Goal: Information Seeking & Learning: Learn about a topic

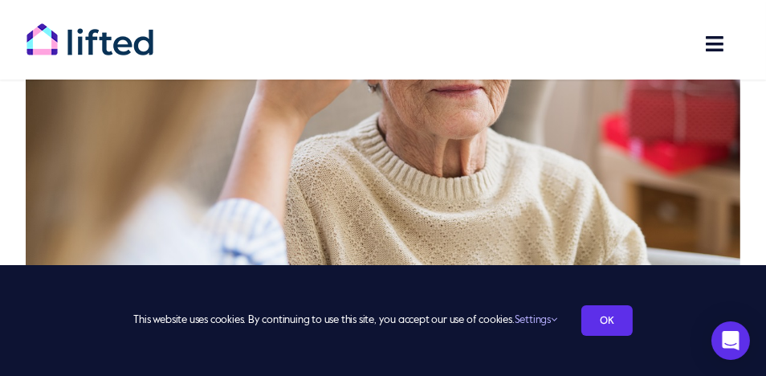
scroll to position [562, 0]
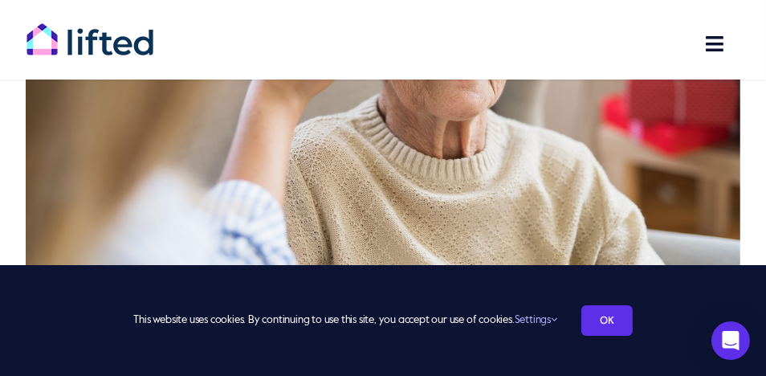
click at [533, 316] on link "Settings" at bounding box center [536, 320] width 43 height 10
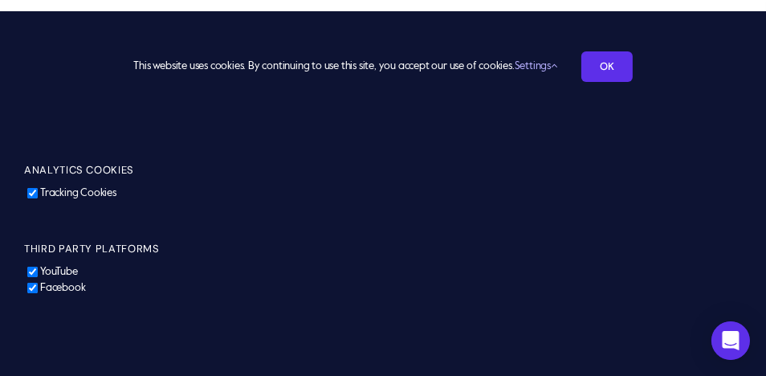
scroll to position [0, 0]
click at [32, 191] on input "Tracking Cookies" at bounding box center [32, 193] width 10 height 10
checkbox input "false"
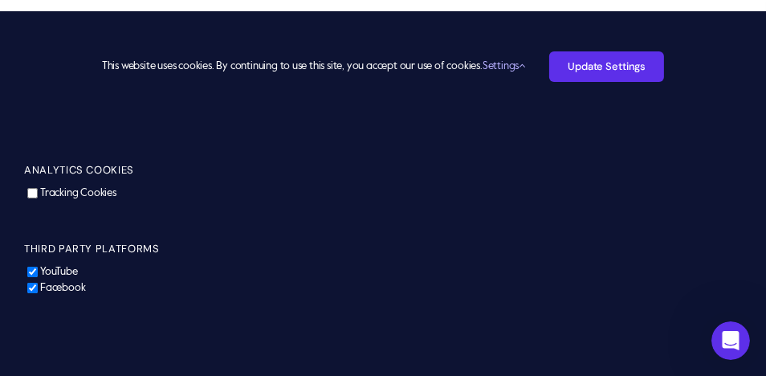
click at [33, 270] on input "YouTube" at bounding box center [32, 272] width 10 height 10
checkbox input "false"
click at [35, 291] on input "Facebook" at bounding box center [32, 288] width 10 height 10
checkbox input "false"
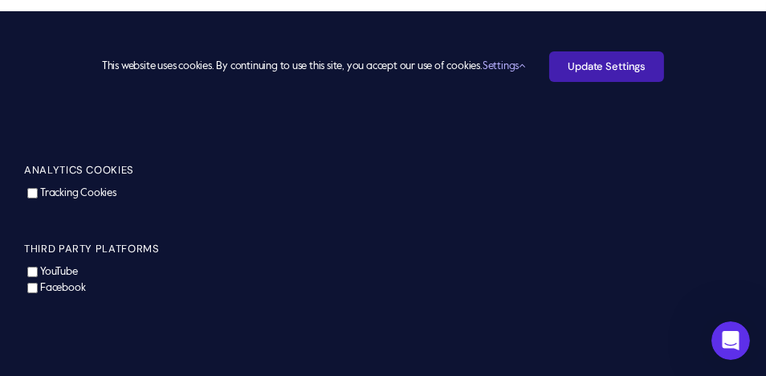
click at [623, 73] on link "Update Settings" at bounding box center [606, 66] width 115 height 31
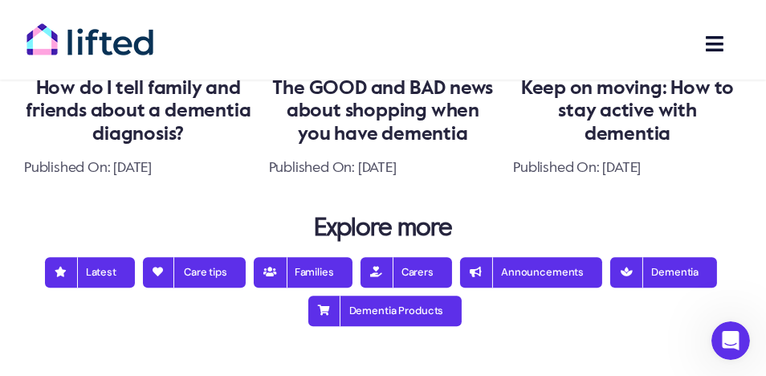
scroll to position [4097, 0]
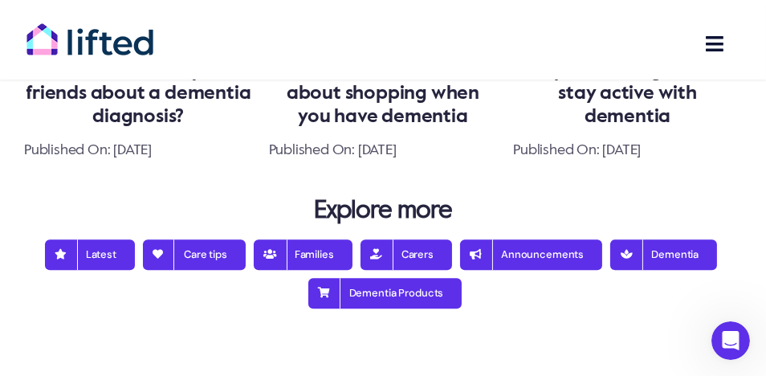
click at [385, 126] on link "The GOOD and BAD news about shopping when you have dementia" at bounding box center [383, 93] width 221 height 65
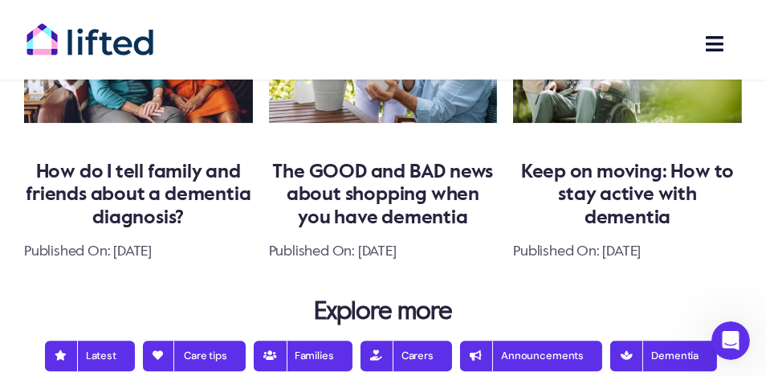
scroll to position [3936, 0]
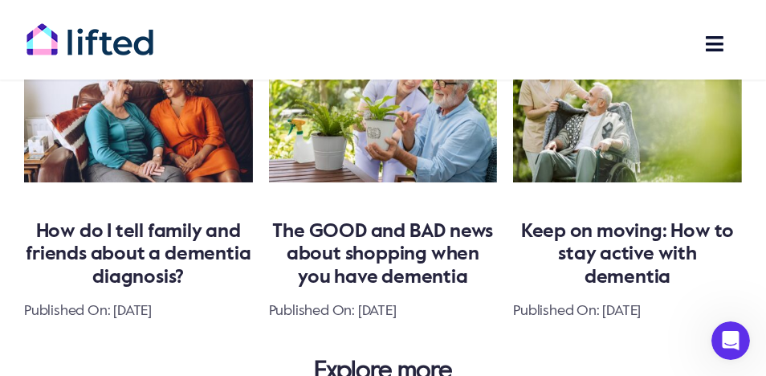
click at [377, 169] on img "The GOOD and BAD news about shopping when you have dementia" at bounding box center [383, 106] width 229 height 153
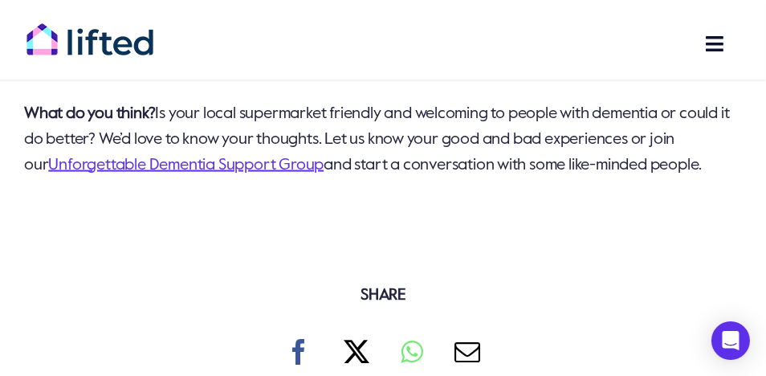
scroll to position [2329, 0]
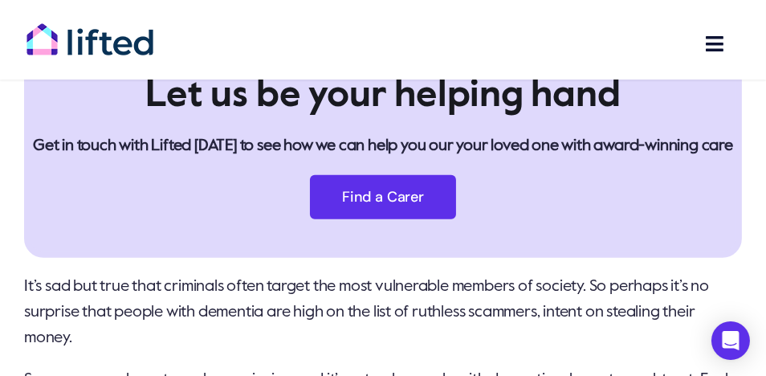
scroll to position [723, 0]
